Goal: Transaction & Acquisition: Purchase product/service

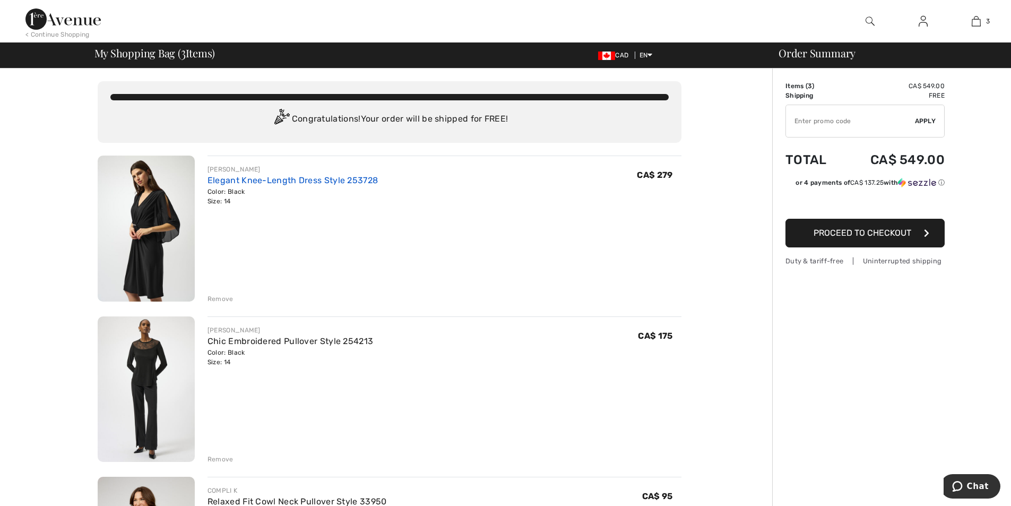
click at [262, 179] on link "Elegant Knee-Length Dress Style 253728" at bounding box center [292, 180] width 170 height 10
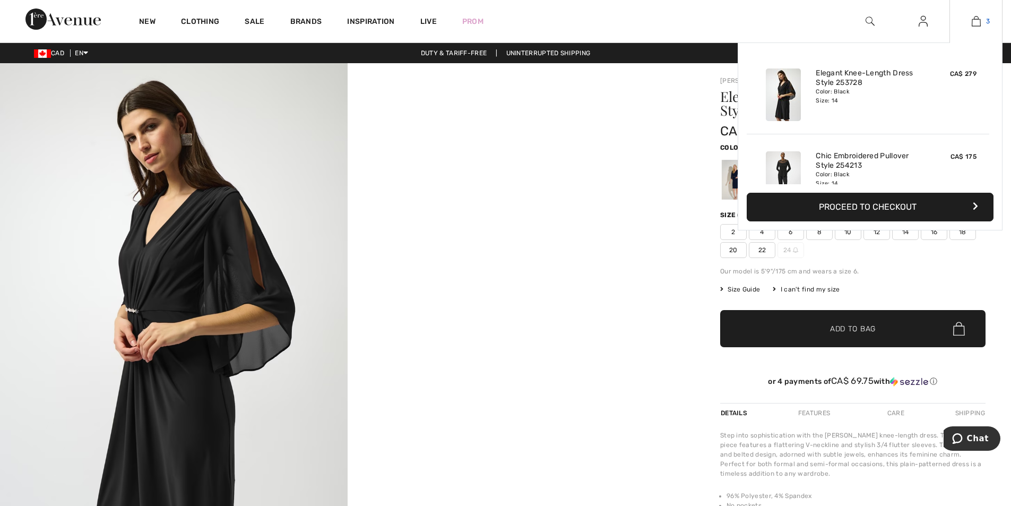
click at [977, 24] on img at bounding box center [976, 21] width 9 height 13
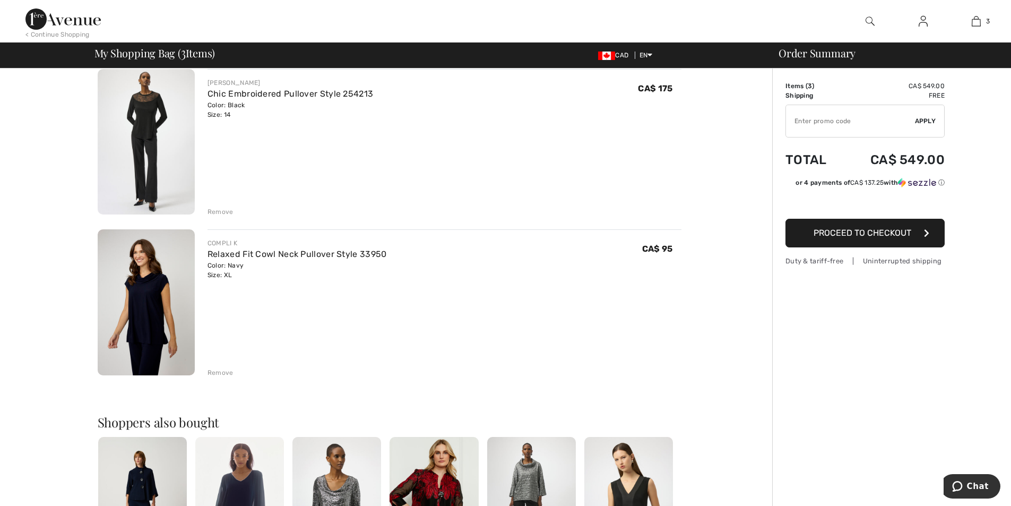
scroll to position [265, 0]
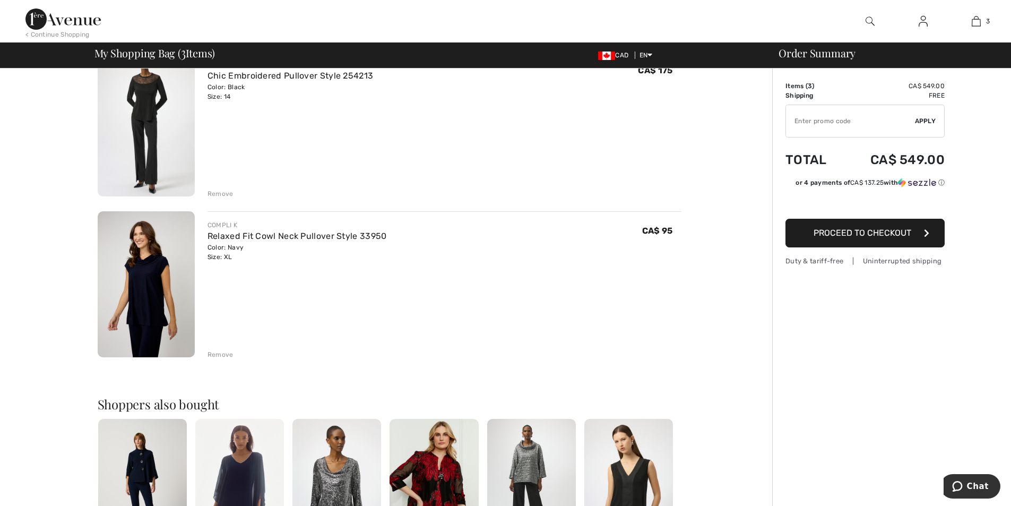
click at [220, 191] on div "Remove" at bounding box center [220, 194] width 26 height 10
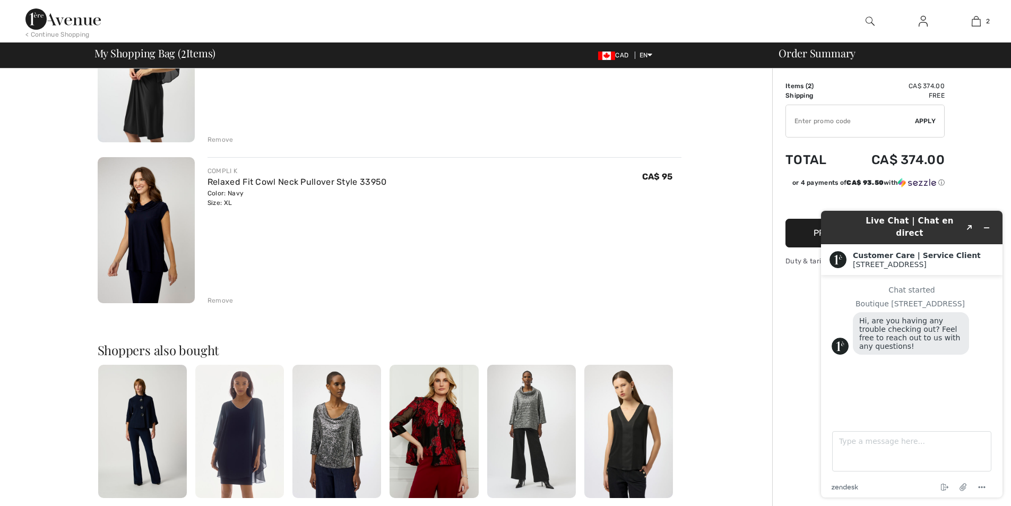
scroll to position [0, 0]
click at [221, 296] on div "Remove" at bounding box center [220, 301] width 26 height 10
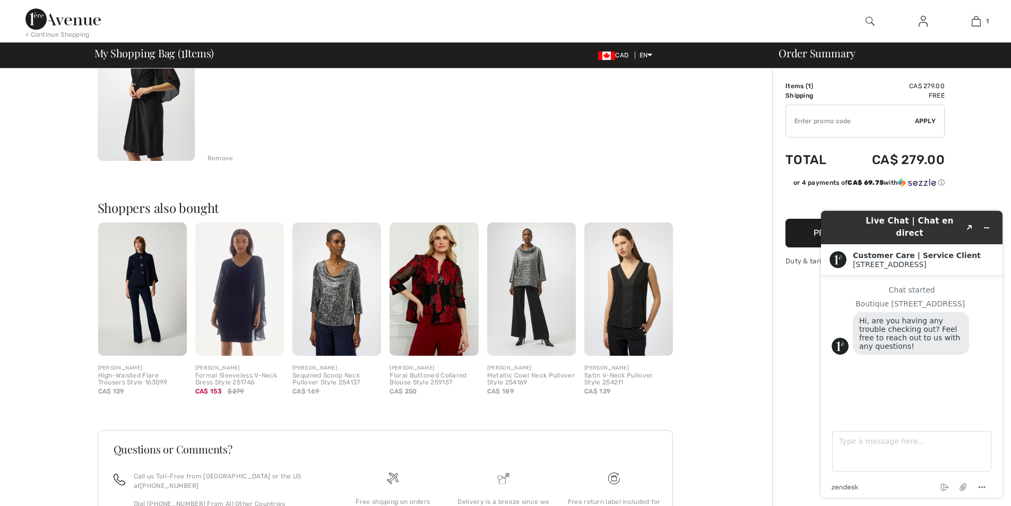
scroll to position [159, 0]
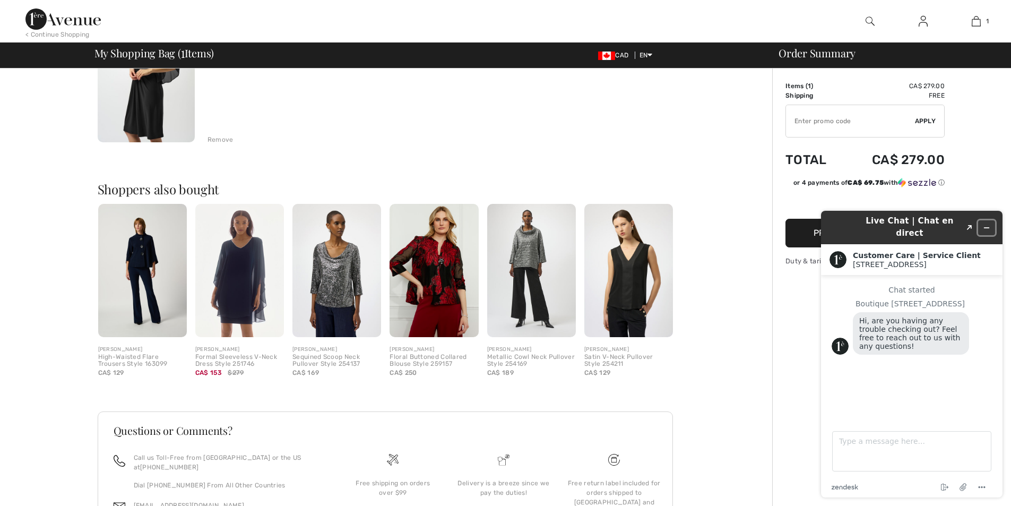
click at [985, 224] on icon "Minimize widget" at bounding box center [986, 227] width 7 height 7
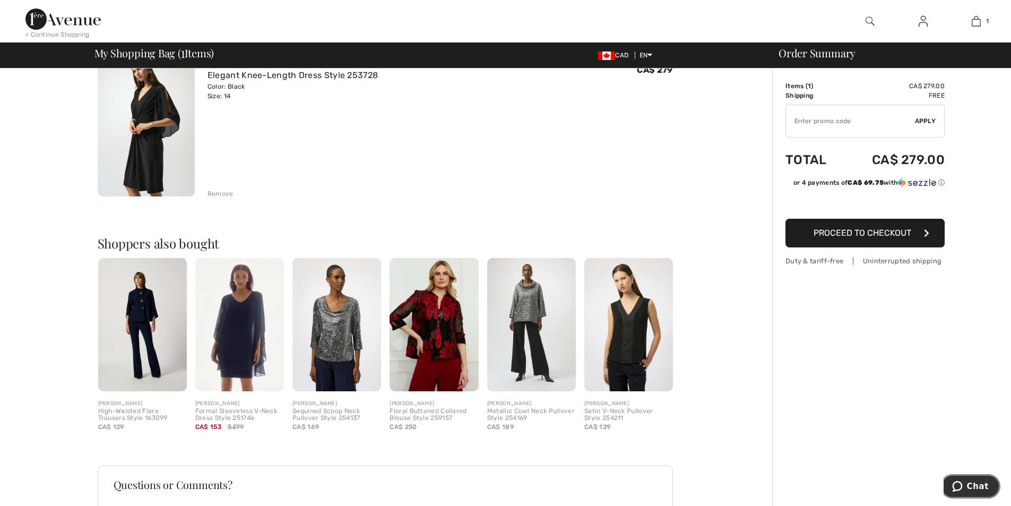
scroll to position [0, 0]
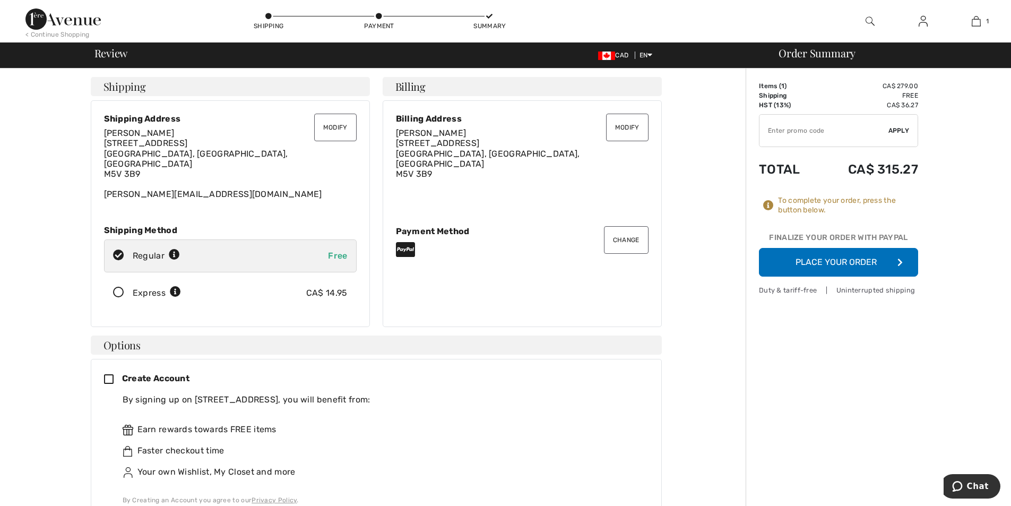
scroll to position [53, 0]
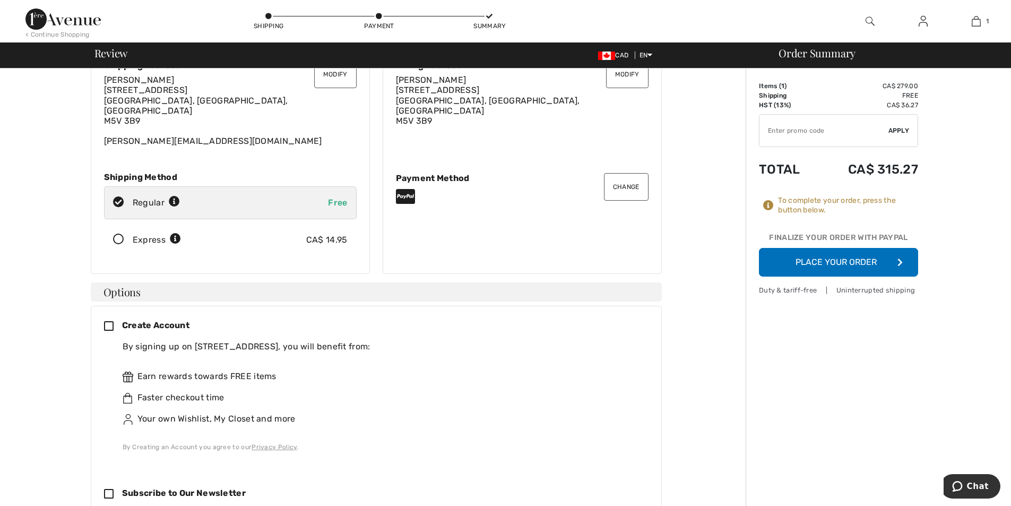
click at [102, 317] on div "Create Account By signing up on 1ère Avenue, you will benefit from: Earn reward…" at bounding box center [376, 434] width 571 height 256
click at [108, 321] on icon at bounding box center [113, 326] width 18 height 11
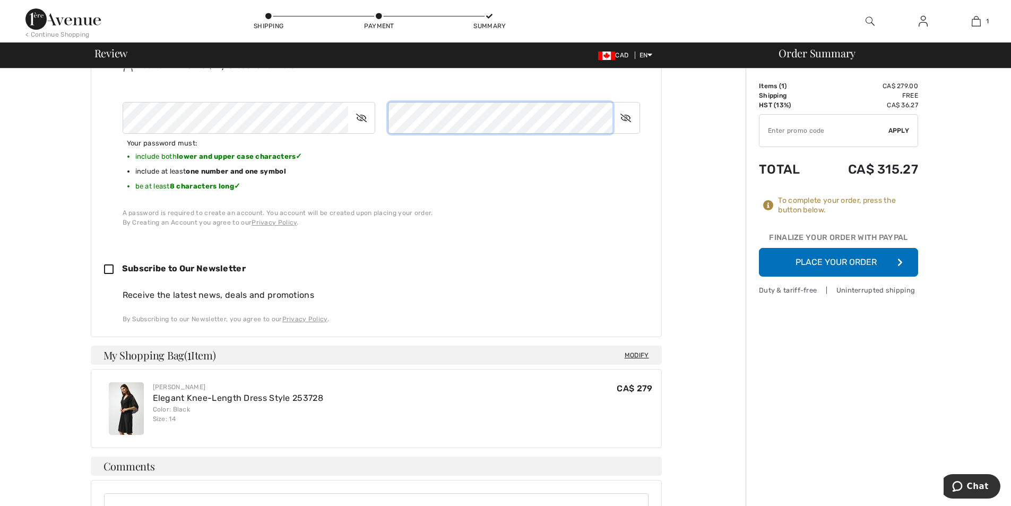
scroll to position [424, 0]
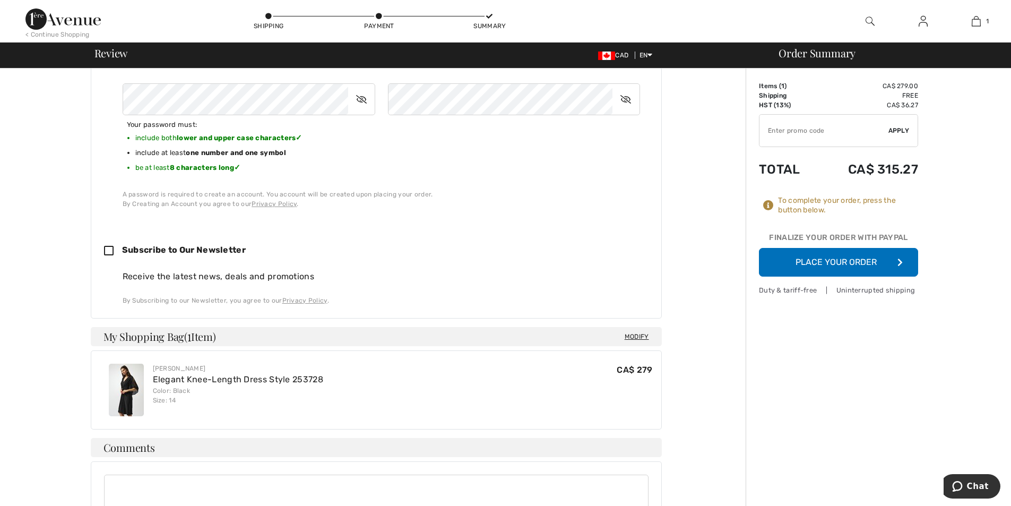
click at [849, 265] on button "Place Your Order" at bounding box center [838, 262] width 159 height 29
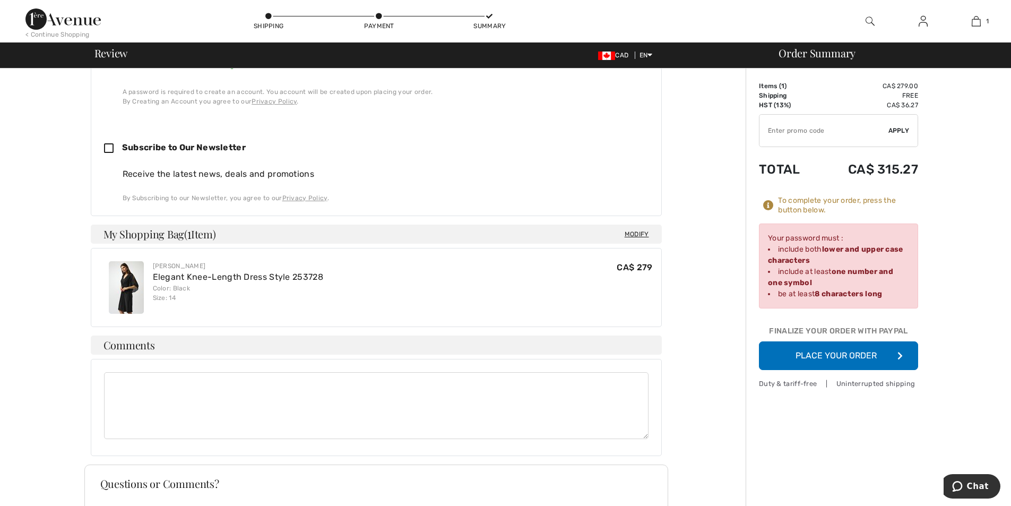
scroll to position [531, 0]
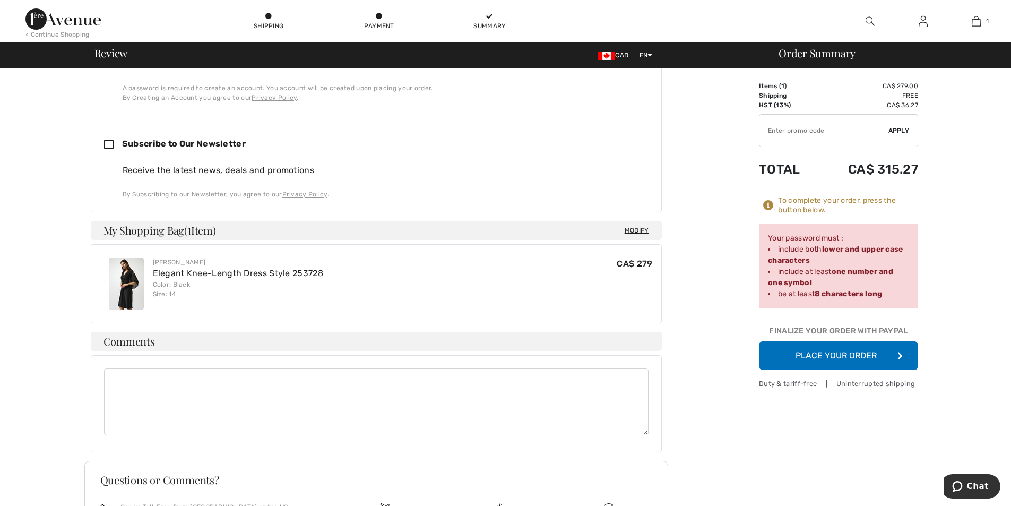
click at [844, 355] on button "Place Your Order" at bounding box center [838, 355] width 159 height 29
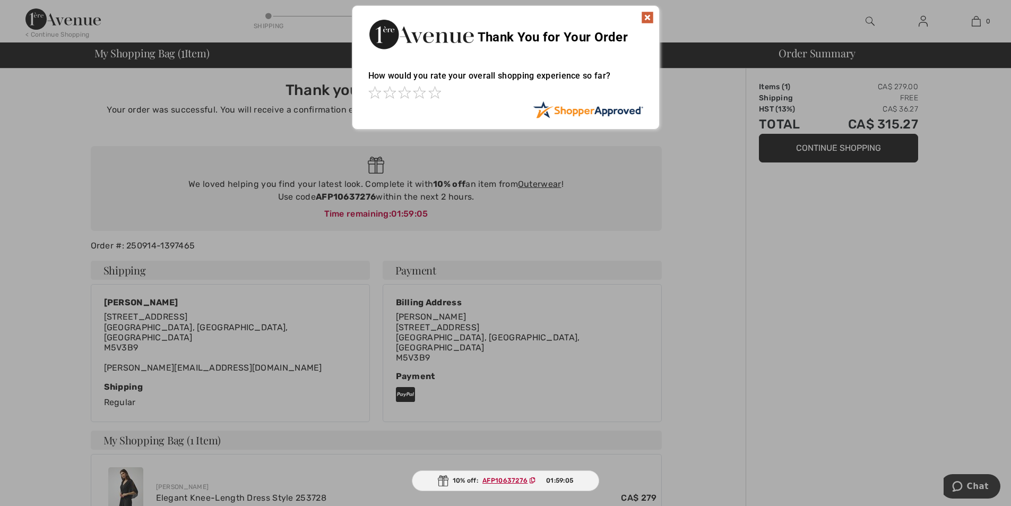
drag, startPoint x: 640, startPoint y: 16, endPoint x: 651, endPoint y: 16, distance: 10.6
click at [640, 17] on div "Thank You for Your Order" at bounding box center [505, 33] width 307 height 54
click at [651, 16] on img at bounding box center [647, 17] width 13 height 13
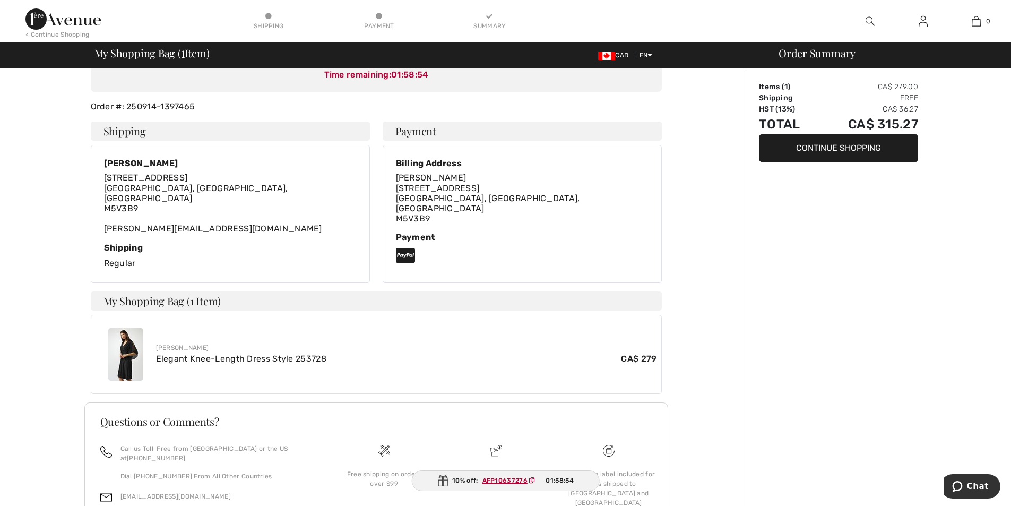
scroll to position [192, 0]
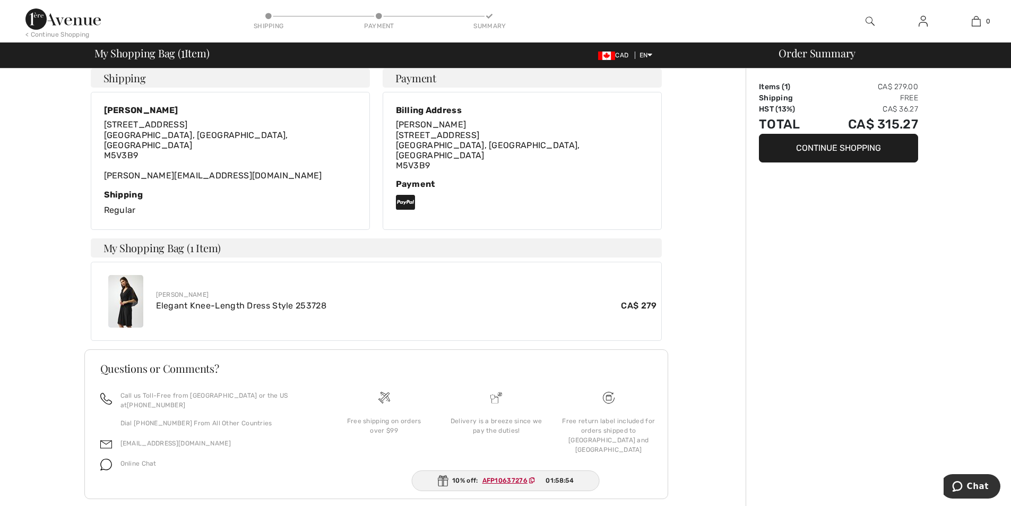
click at [135, 277] on img at bounding box center [125, 301] width 35 height 53
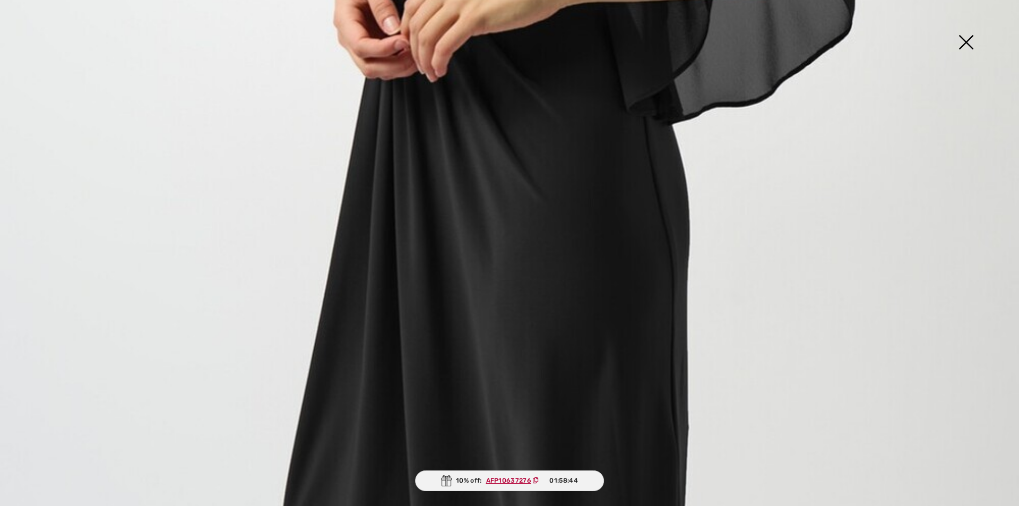
scroll to position [1008, 0]
